Goal: Task Accomplishment & Management: Manage account settings

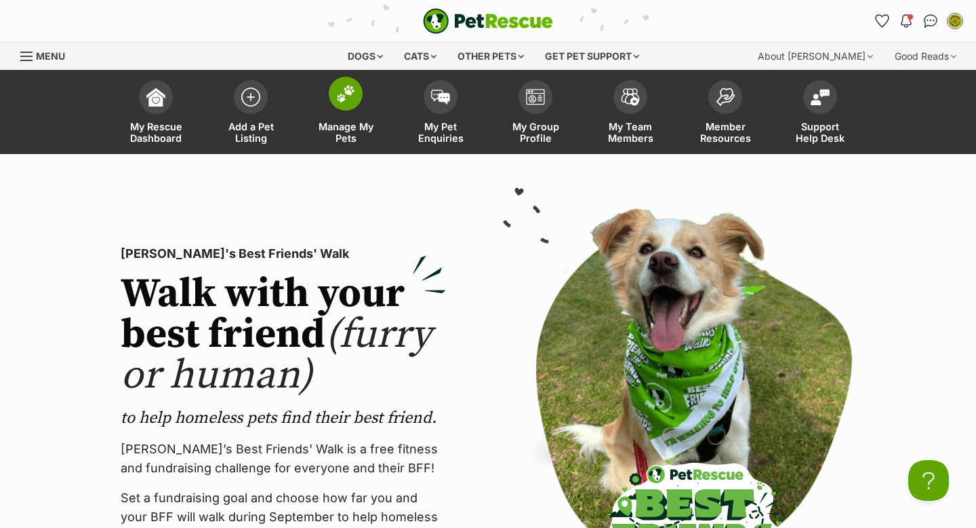
click at [342, 102] on img at bounding box center [345, 94] width 19 height 18
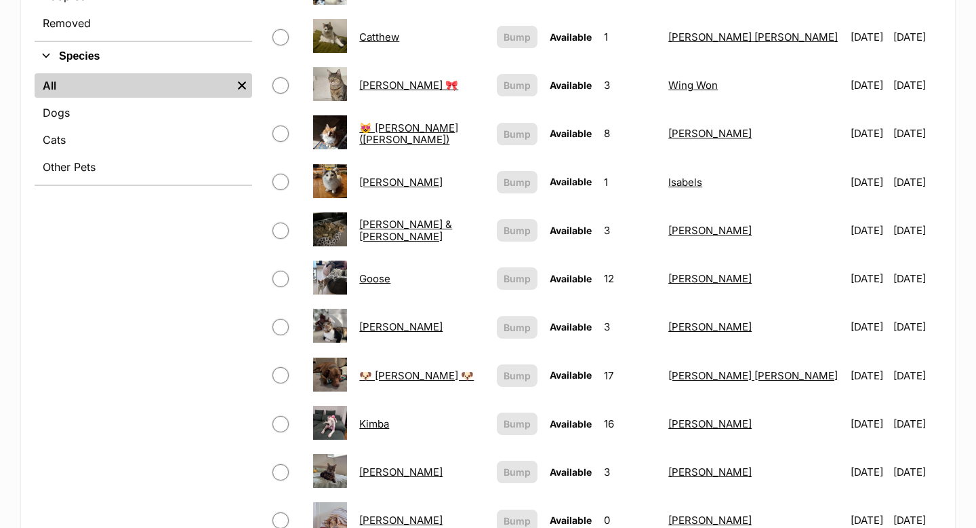
scroll to position [485, 0]
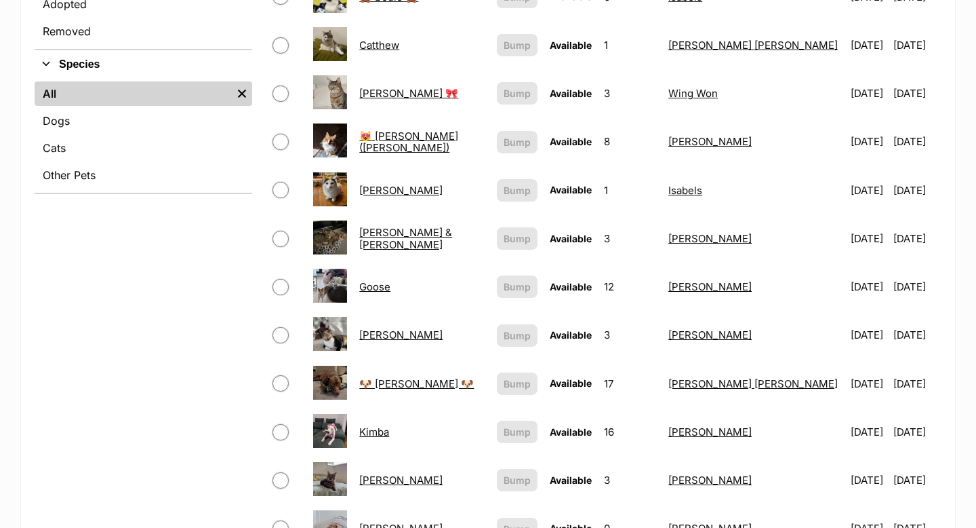
click at [385, 195] on link "[PERSON_NAME]" at bounding box center [400, 190] width 83 height 13
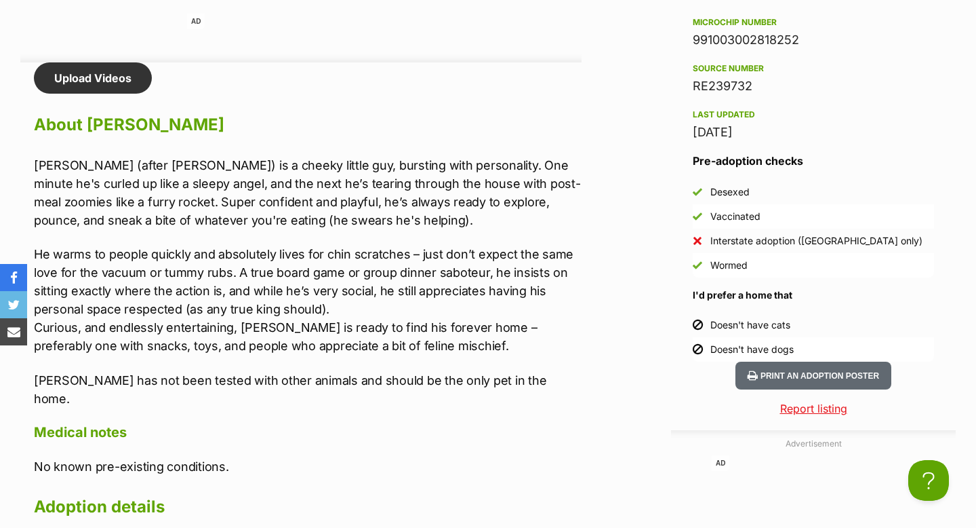
scroll to position [1565, 0]
